Goal: Use online tool/utility: Utilize a website feature to perform a specific function

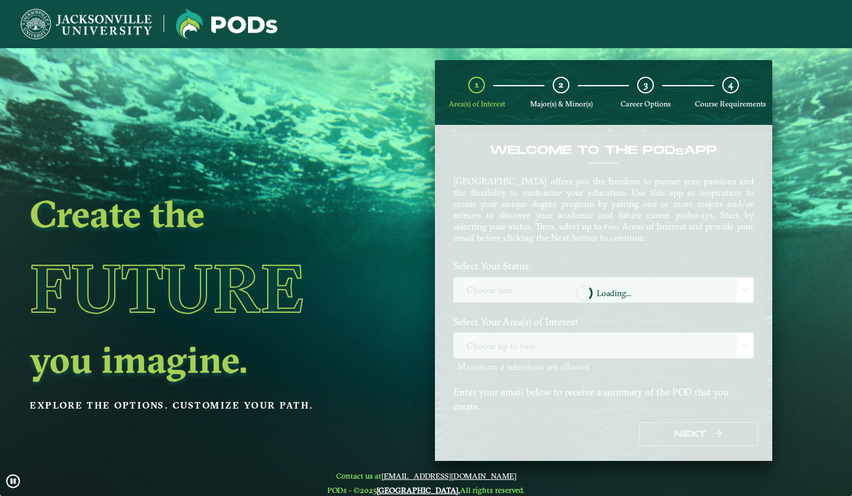
scroll to position [17, 0]
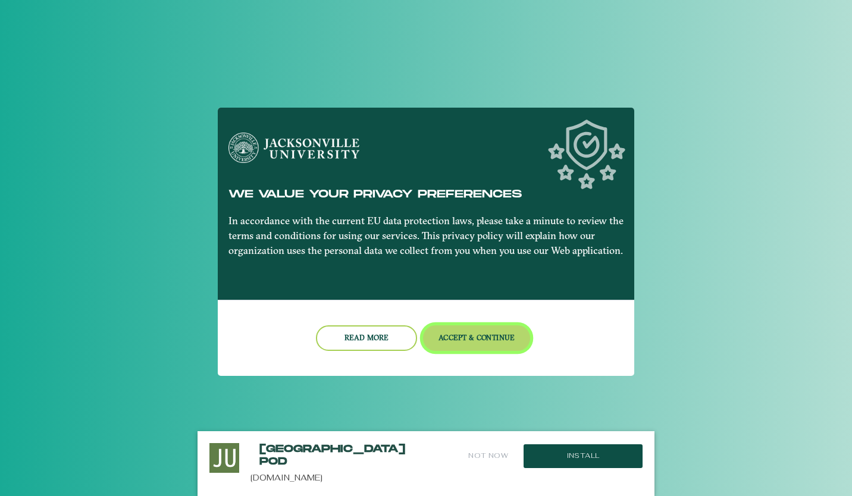
click at [489, 343] on button "Accept & Continue" at bounding box center [477, 338] width 108 height 26
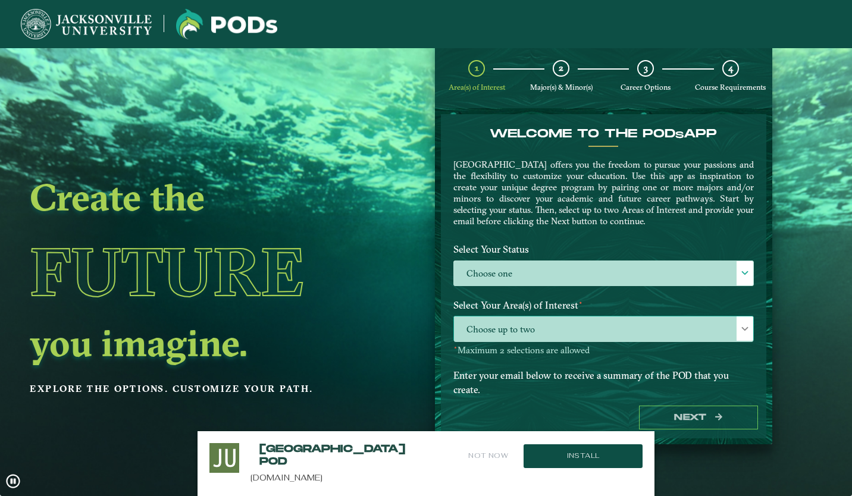
scroll to position [2, 0]
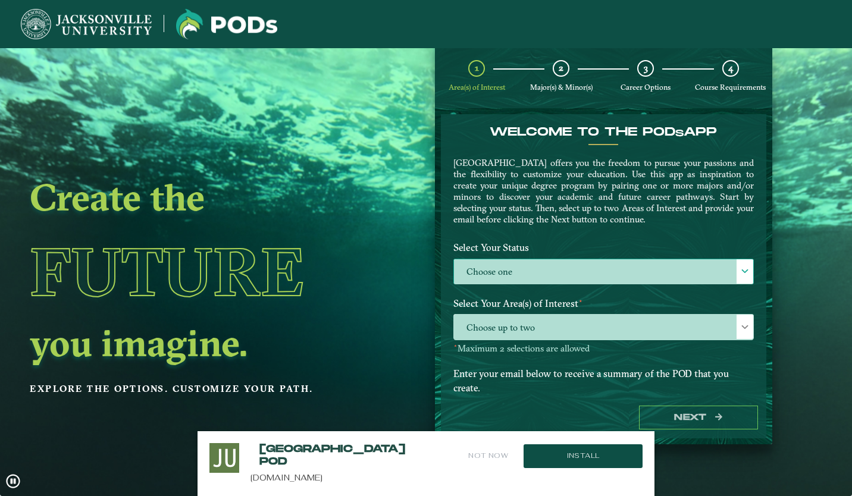
click at [559, 271] on label "Choose one" at bounding box center [603, 272] width 299 height 26
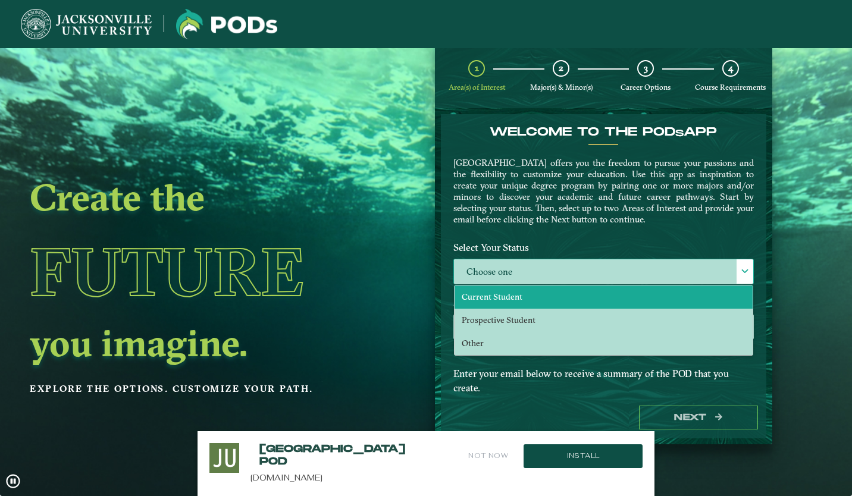
click at [529, 305] on li "Current Student" at bounding box center [603, 296] width 298 height 23
select select "[object Object]"
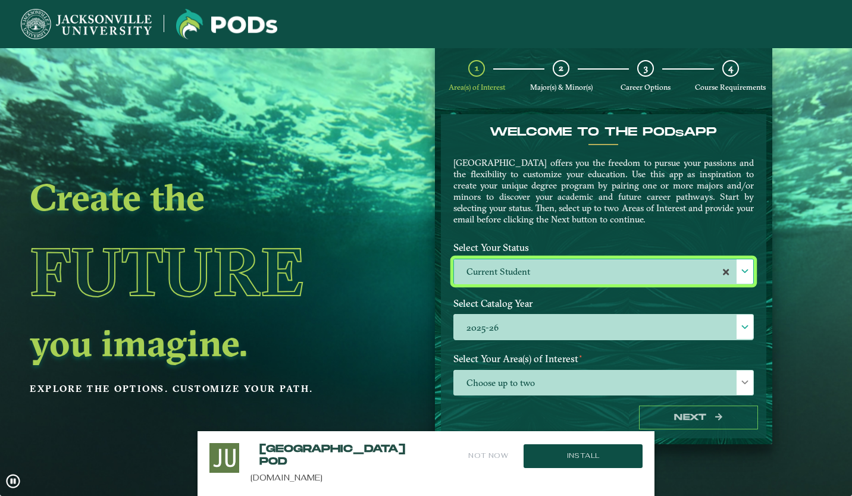
scroll to position [24, 0]
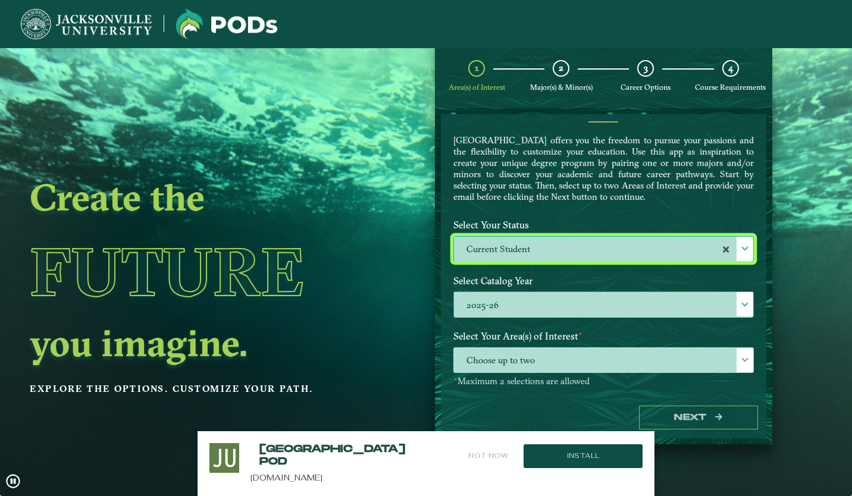
click at [592, 306] on label "2025-26" at bounding box center [603, 305] width 299 height 26
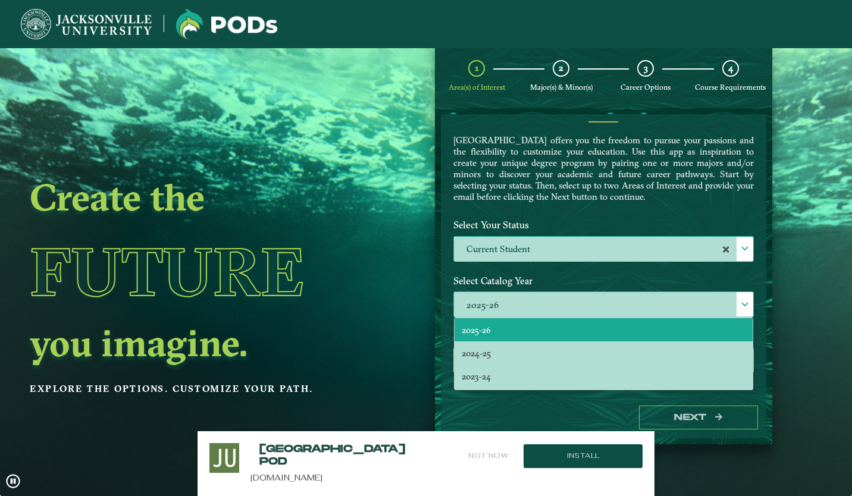
click at [551, 332] on li "2025-26" at bounding box center [603, 329] width 298 height 23
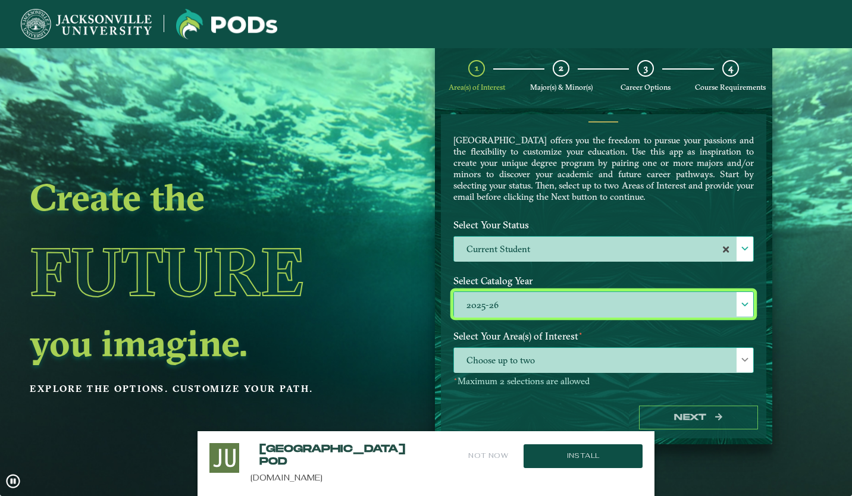
click at [579, 359] on span "Choose up to two" at bounding box center [603, 361] width 299 height 26
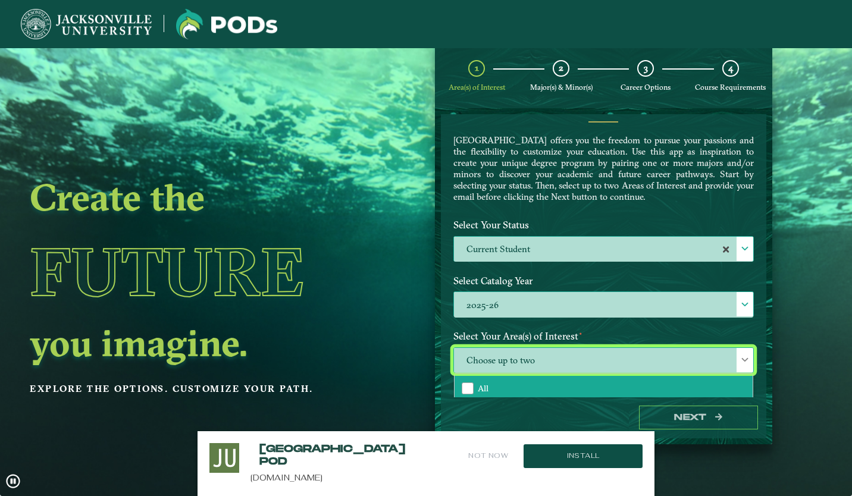
click at [543, 378] on li "All" at bounding box center [603, 388] width 298 height 25
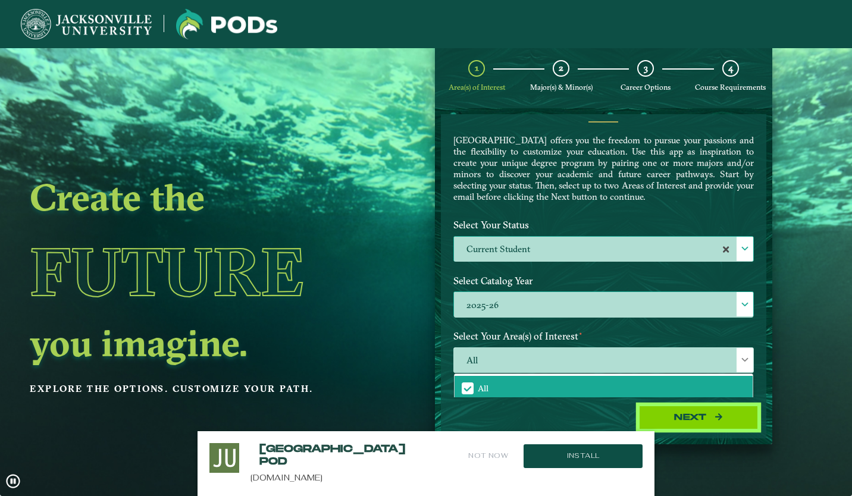
click at [713, 414] on button "Next" at bounding box center [698, 418] width 119 height 24
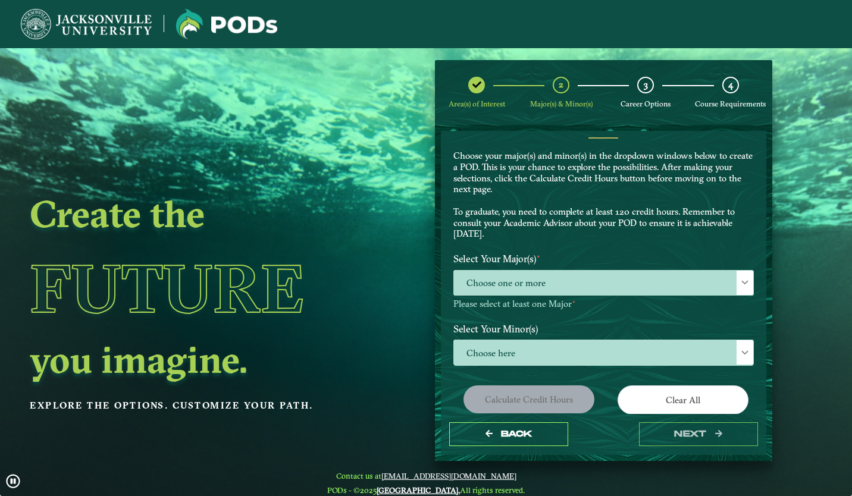
scroll to position [26, 0]
click at [582, 288] on span "Choose one or more" at bounding box center [603, 283] width 299 height 26
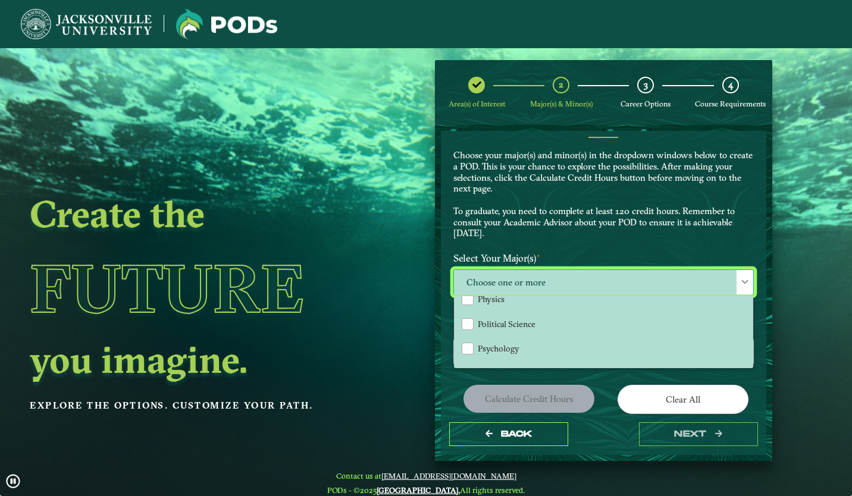
scroll to position [928, 0]
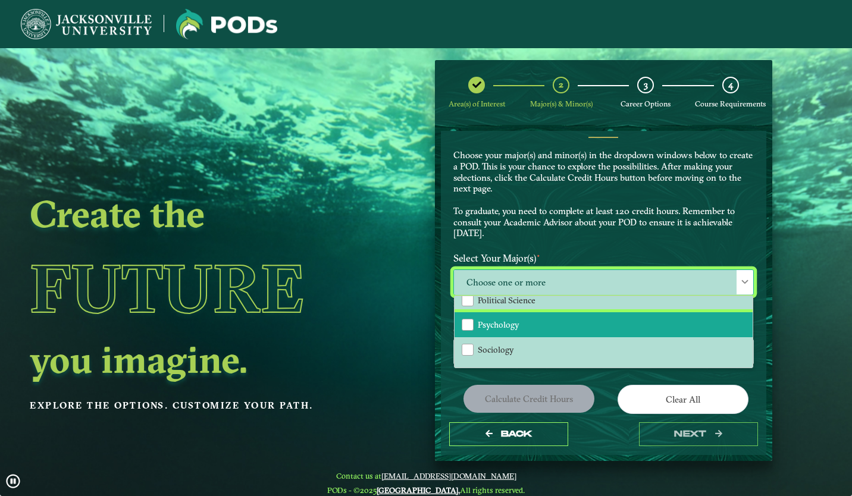
click at [523, 315] on li "Psychology" at bounding box center [603, 324] width 298 height 25
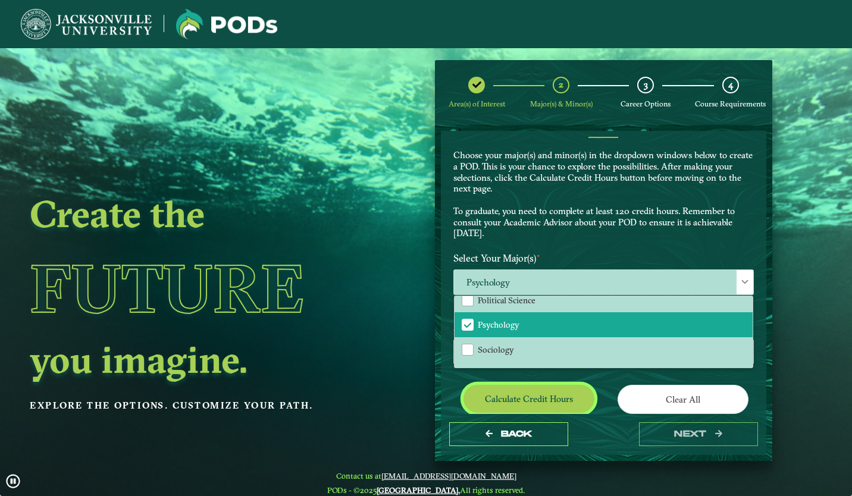
click at [541, 403] on button "Calculate credit hours" at bounding box center [528, 399] width 131 height 28
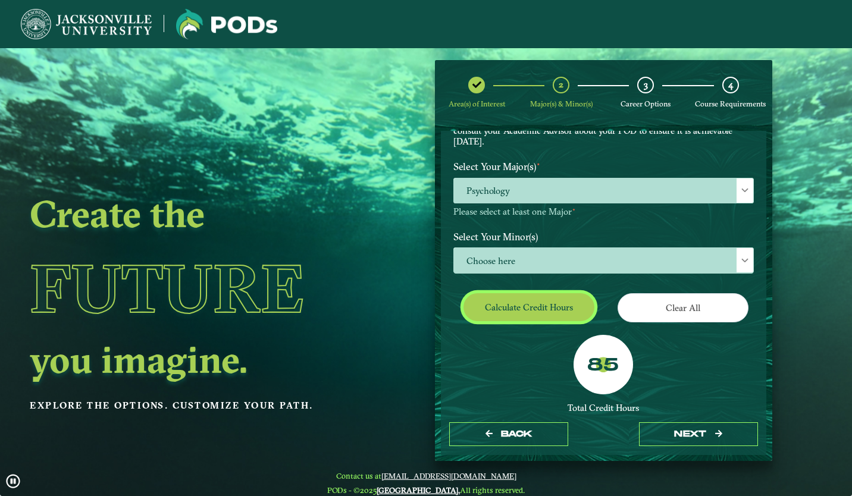
scroll to position [128, 0]
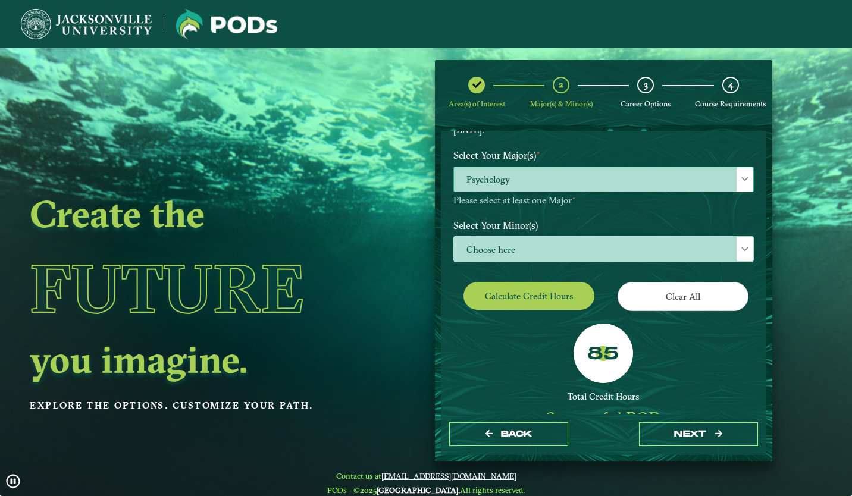
click at [603, 179] on span "Psychology" at bounding box center [603, 180] width 299 height 26
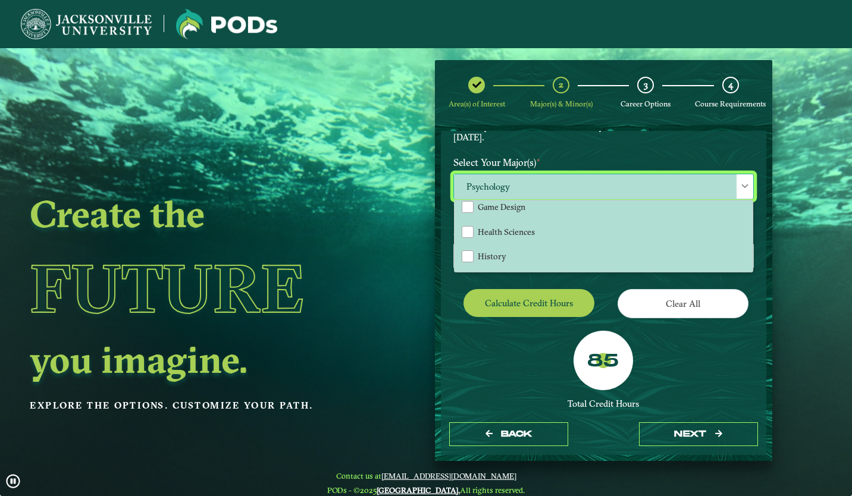
scroll to position [652, 0]
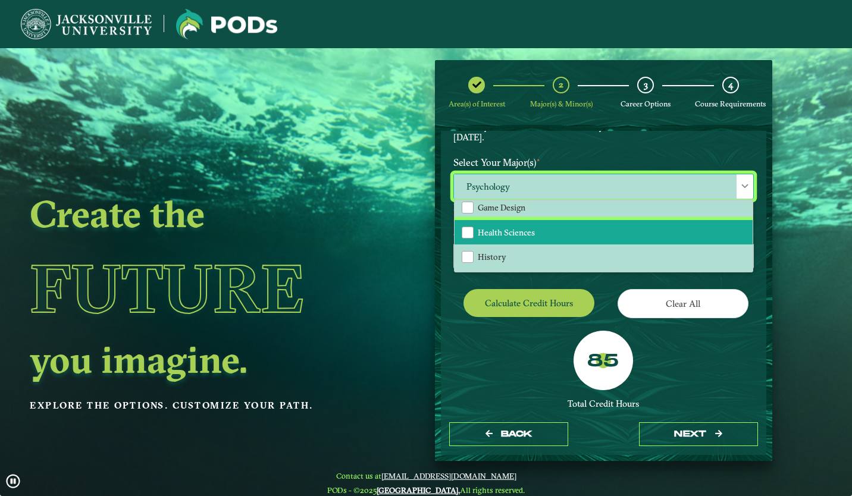
click at [571, 230] on li "Health Sciences" at bounding box center [603, 232] width 298 height 25
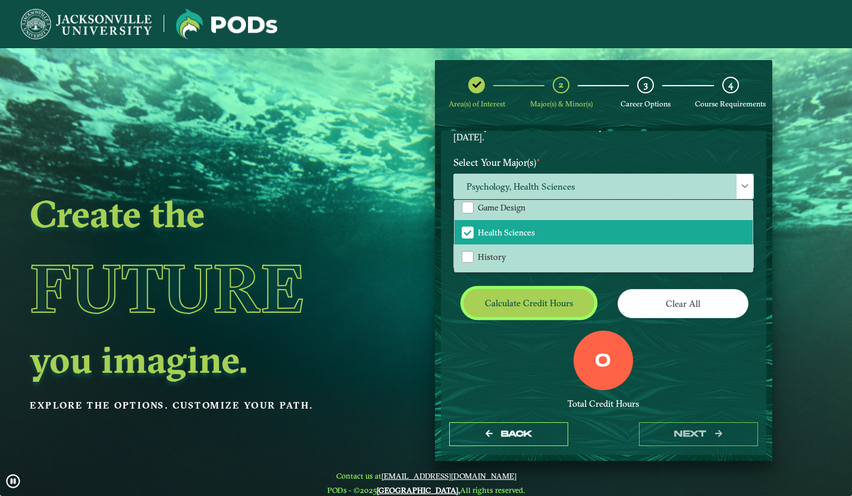
click at [538, 293] on button "Calculate credit hours" at bounding box center [528, 303] width 131 height 28
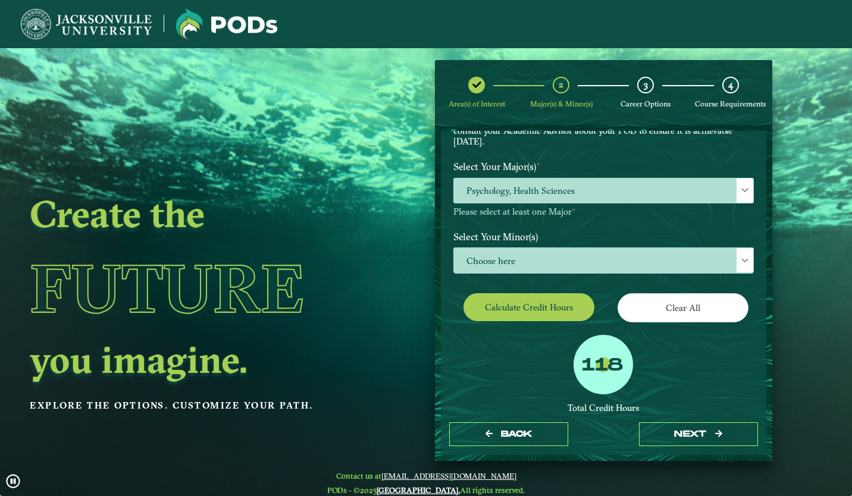
scroll to position [118, 0]
click at [626, 268] on span "Choose here" at bounding box center [603, 260] width 299 height 26
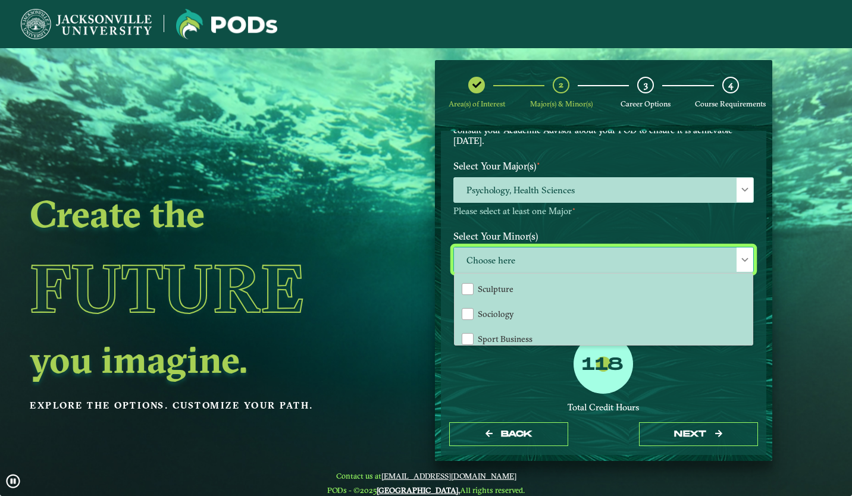
scroll to position [1114, 0]
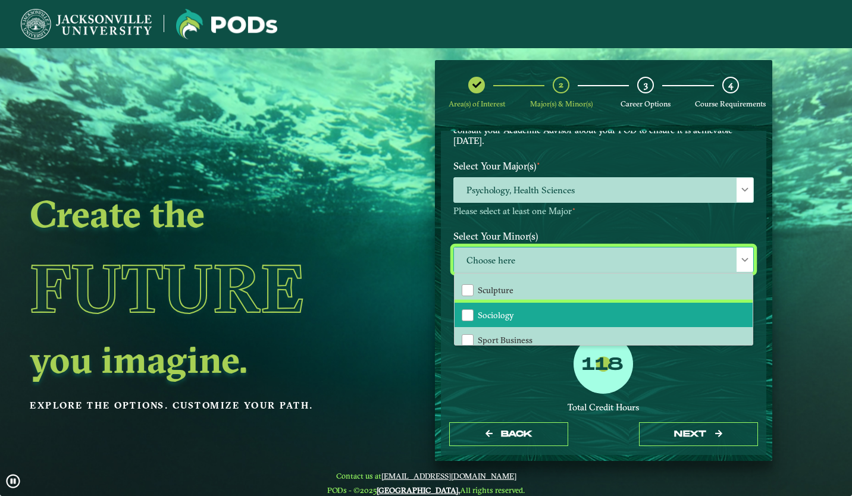
click at [519, 303] on li "Sociology" at bounding box center [603, 315] width 298 height 25
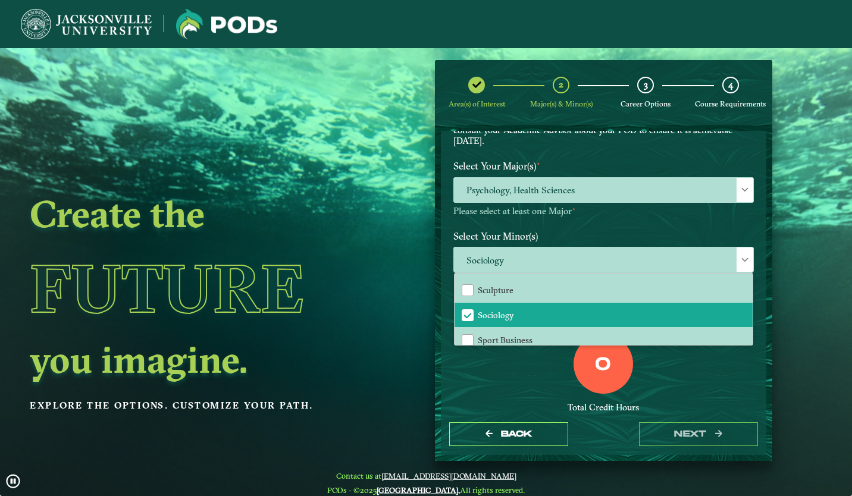
click at [644, 376] on div "0 Total Credit Hours" at bounding box center [603, 384] width 318 height 101
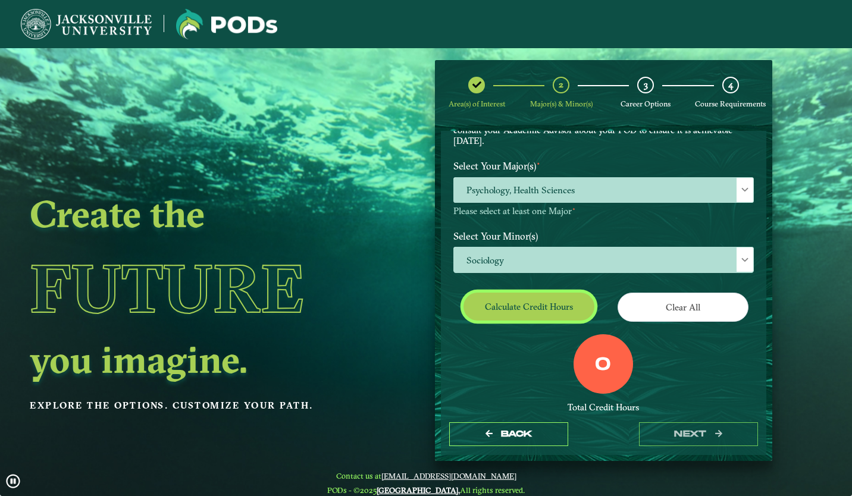
click at [532, 304] on button "Calculate credit hours" at bounding box center [528, 307] width 131 height 28
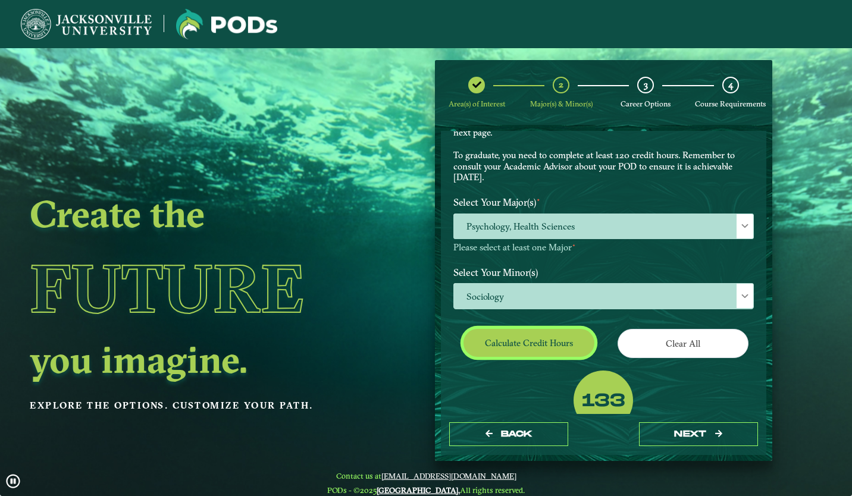
scroll to position [65, 0]
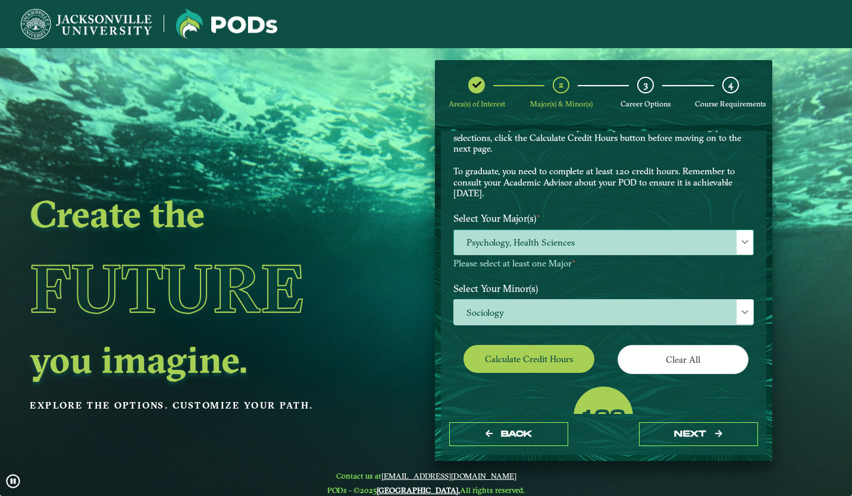
click at [599, 241] on span "Psychology, Health Sciences" at bounding box center [603, 243] width 299 height 26
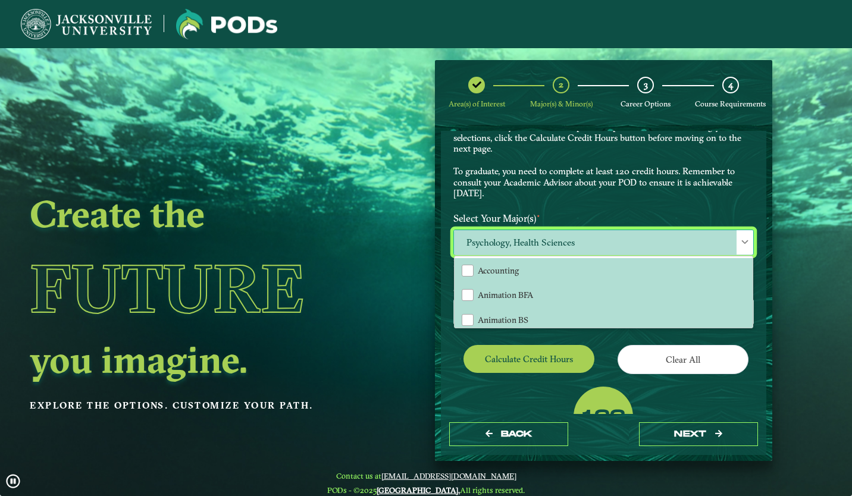
click at [569, 243] on span "Psychology, Health Sciences" at bounding box center [603, 243] width 299 height 26
